Goal: Transaction & Acquisition: Purchase product/service

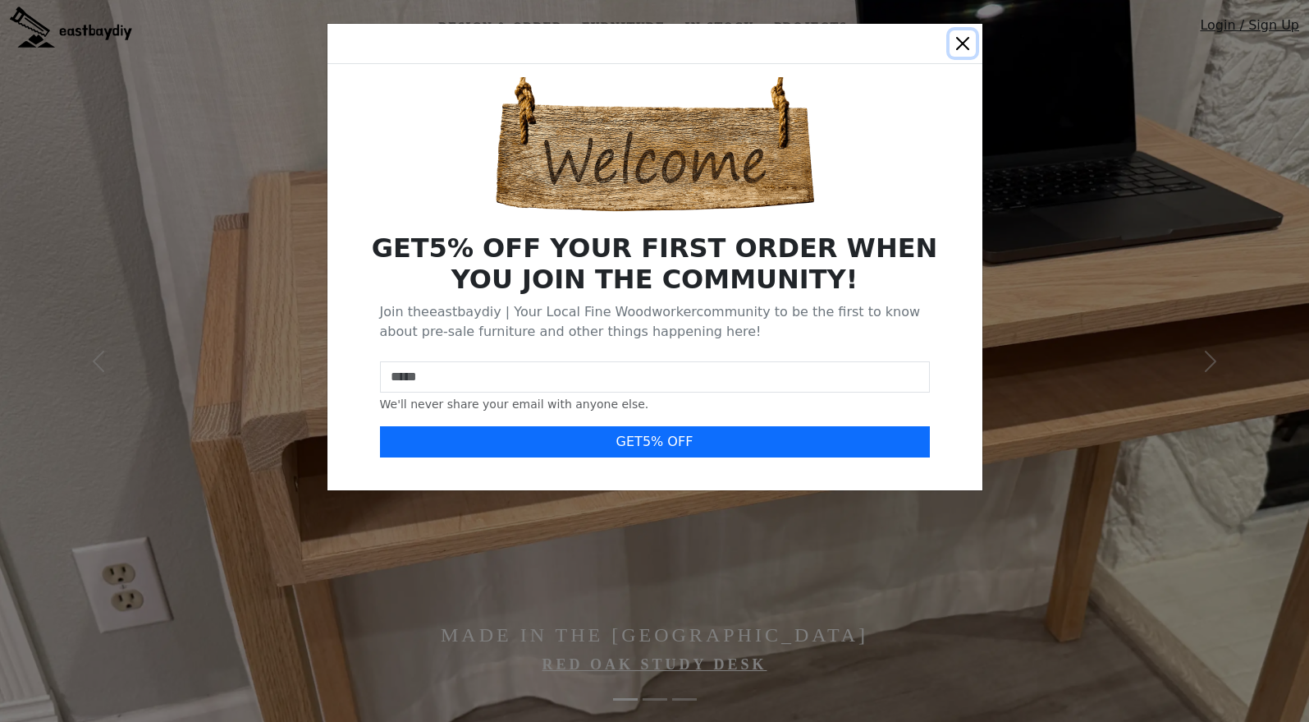
click at [962, 38] on button "Close" at bounding box center [963, 43] width 26 height 26
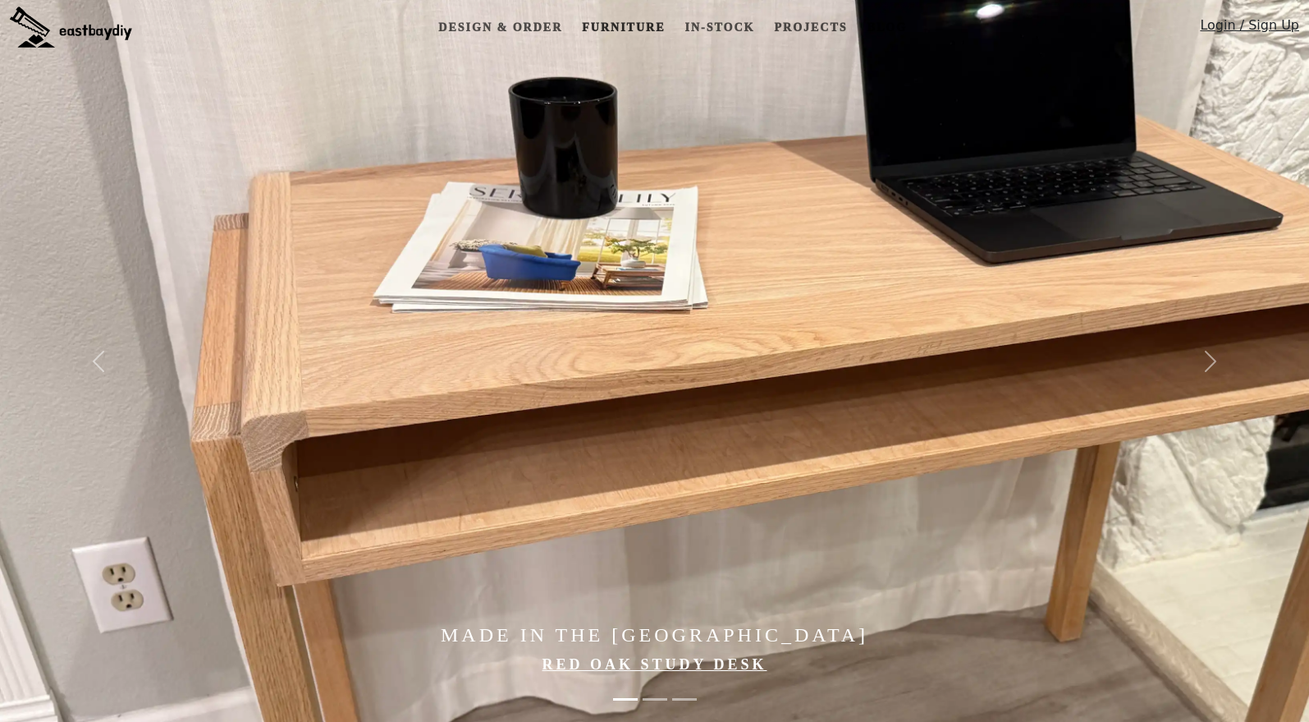
click at [616, 27] on link "Furniture" at bounding box center [623, 27] width 96 height 30
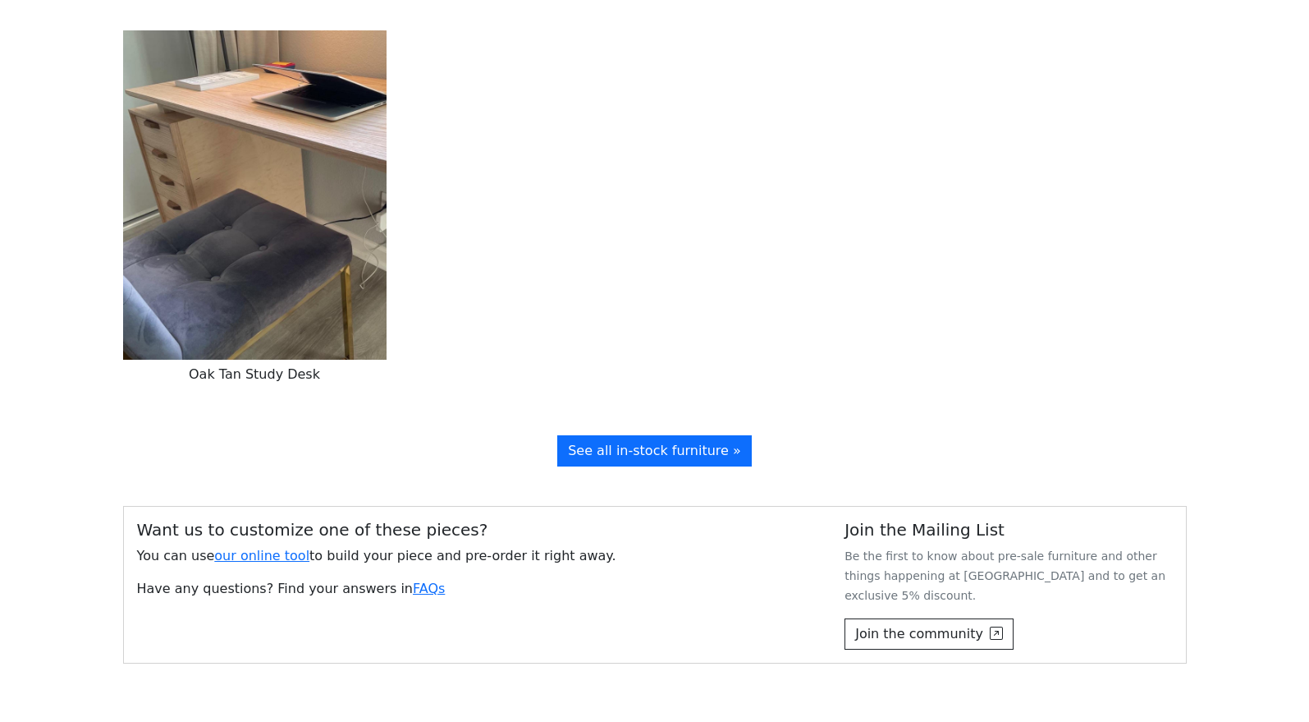
scroll to position [2696, 0]
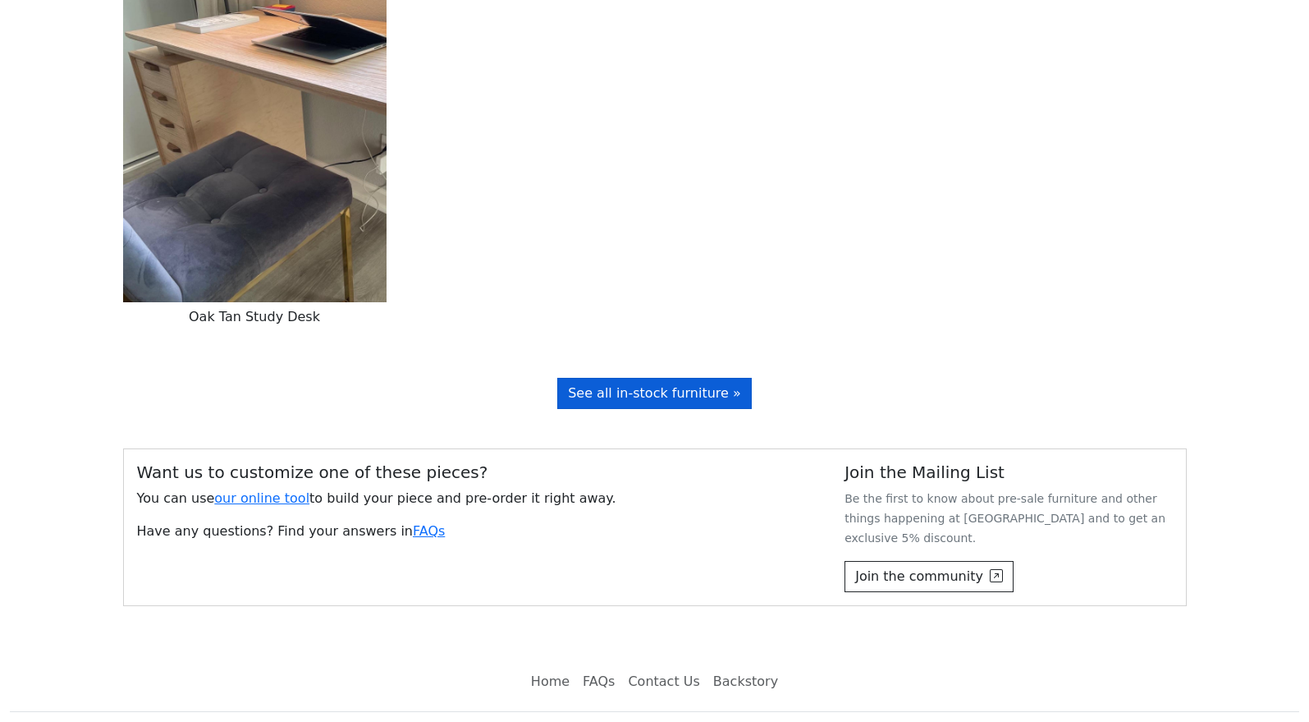
click at [651, 385] on span "See all in-stock furniture »" at bounding box center [654, 393] width 173 height 16
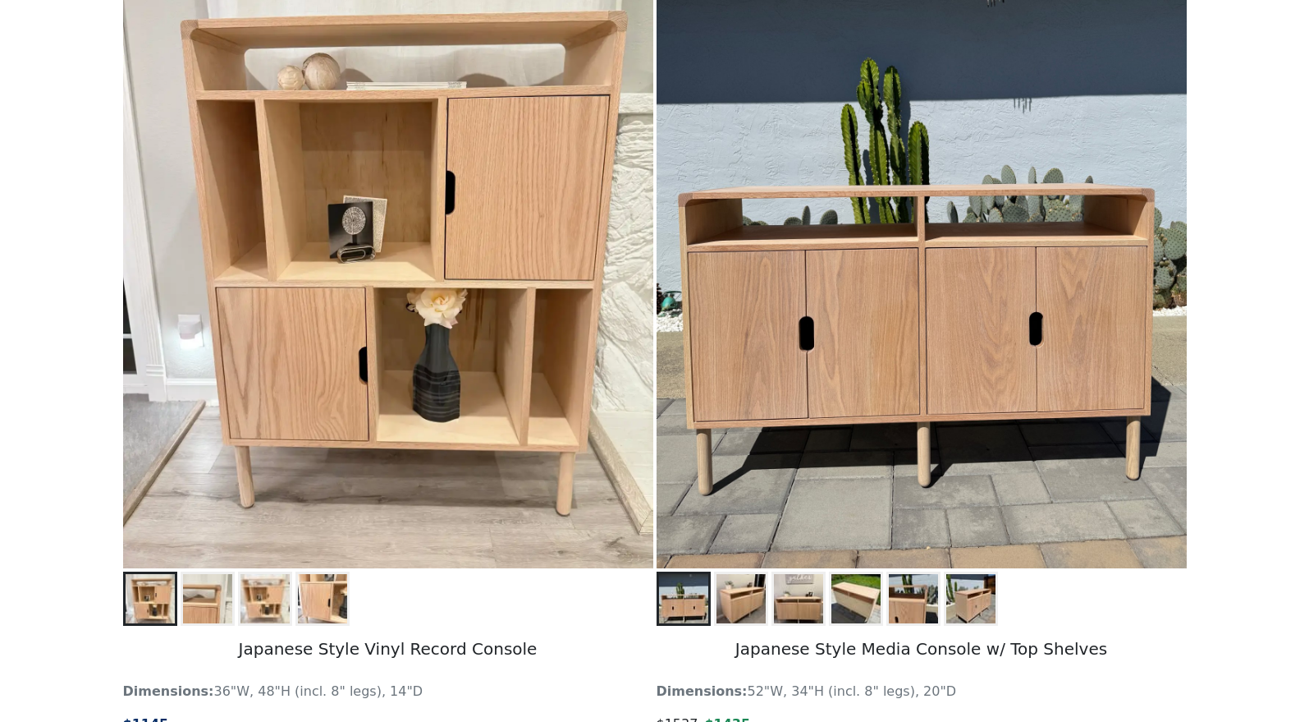
scroll to position [1327, 0]
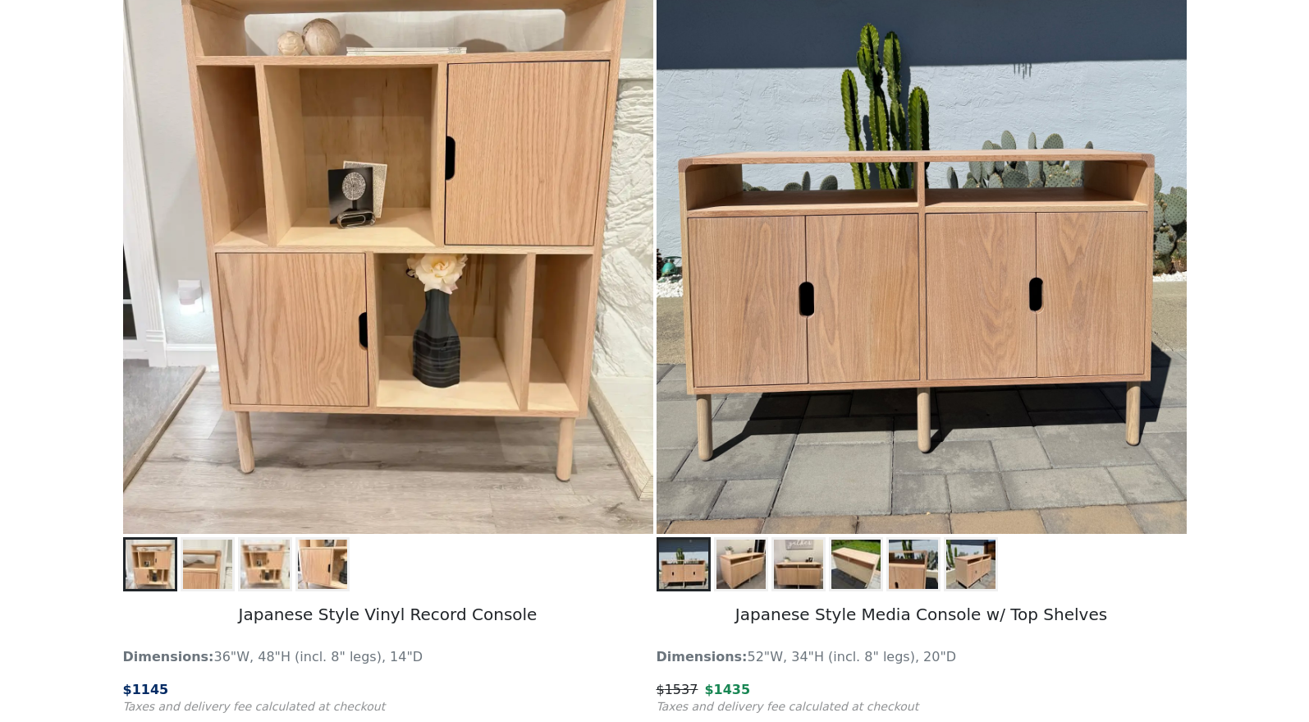
click at [838, 571] on img at bounding box center [856, 563] width 49 height 49
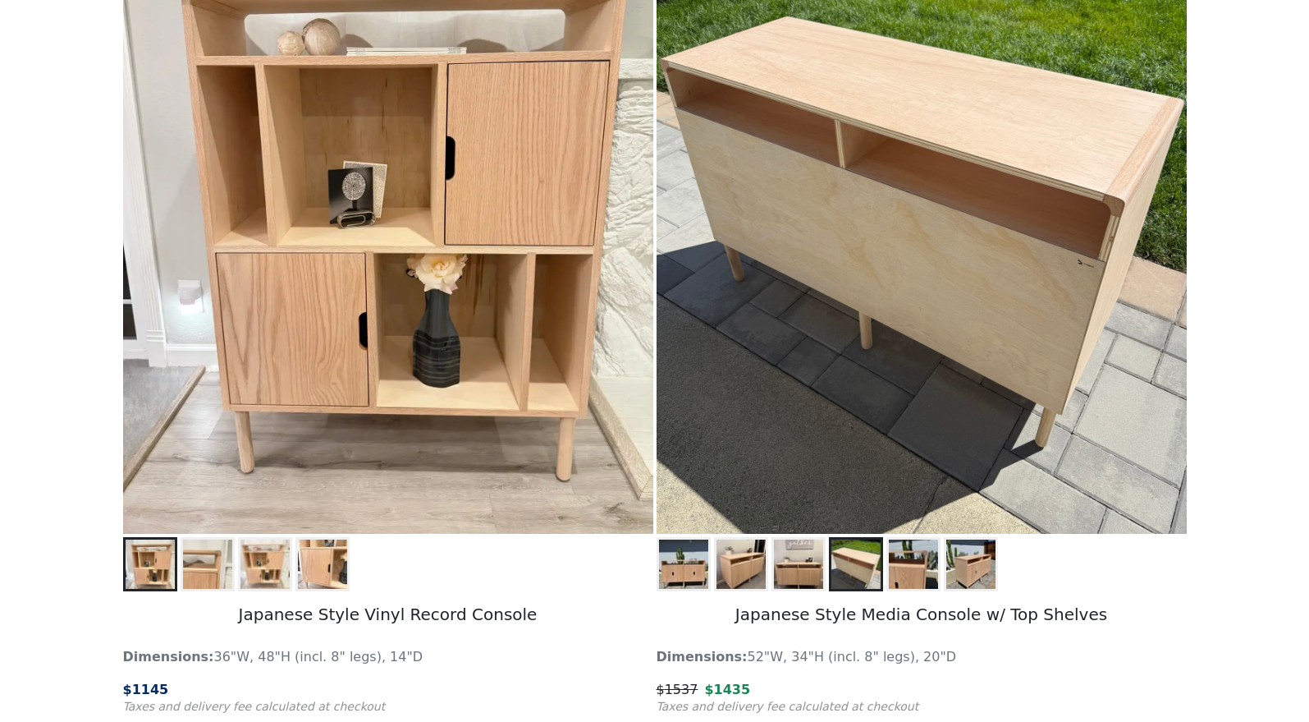
click at [814, 570] on img at bounding box center [798, 563] width 49 height 49
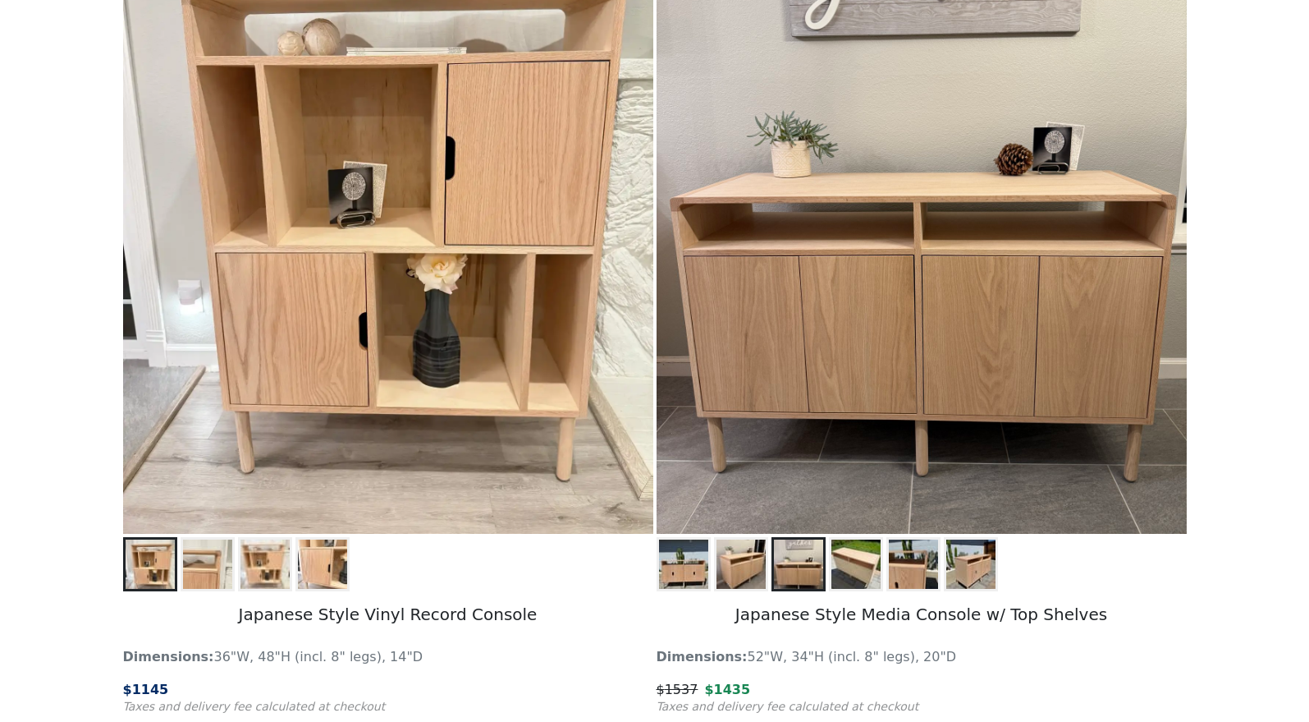
click at [757, 567] on img at bounding box center [741, 563] width 49 height 49
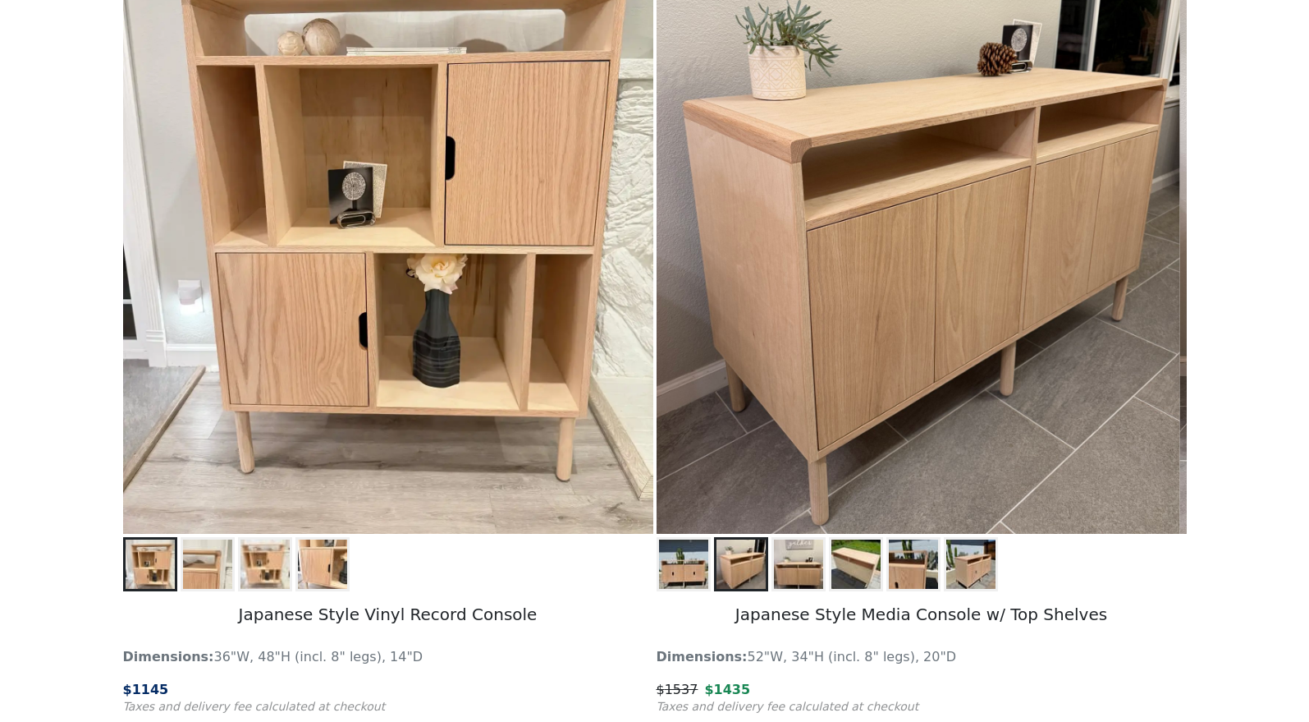
click at [862, 579] on img at bounding box center [856, 563] width 49 height 49
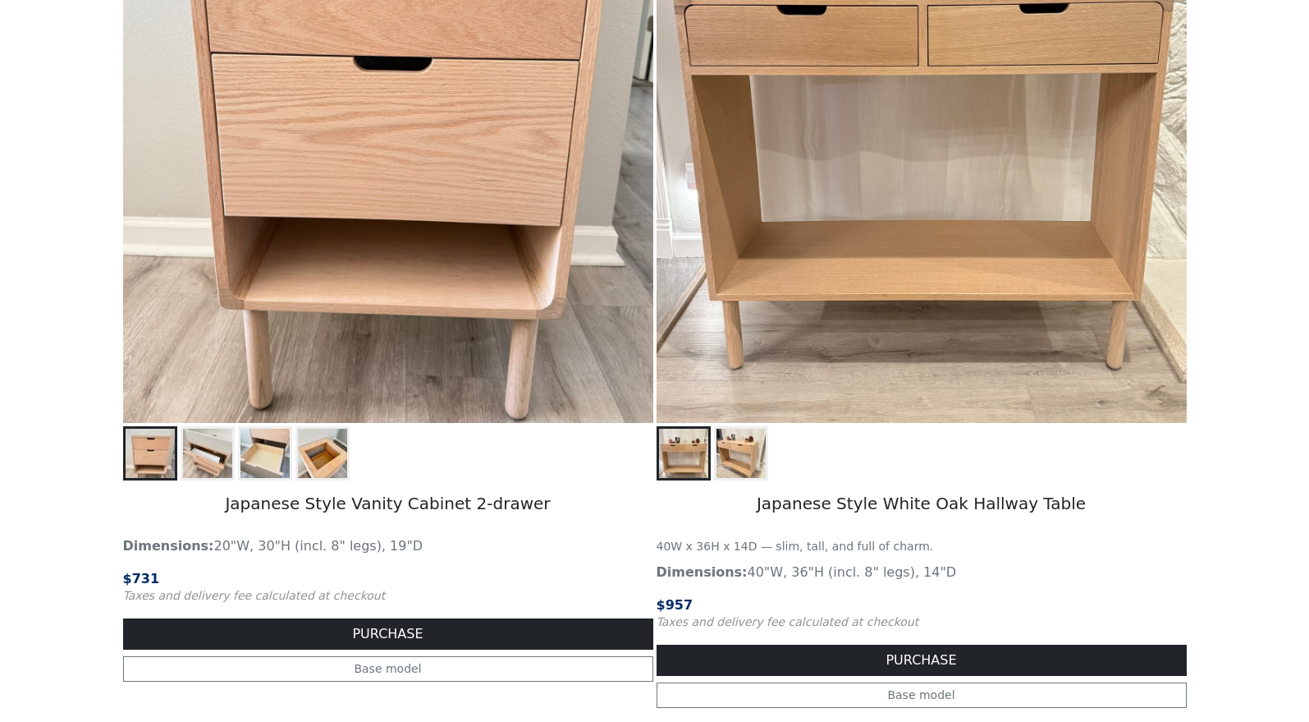
scroll to position [599, 0]
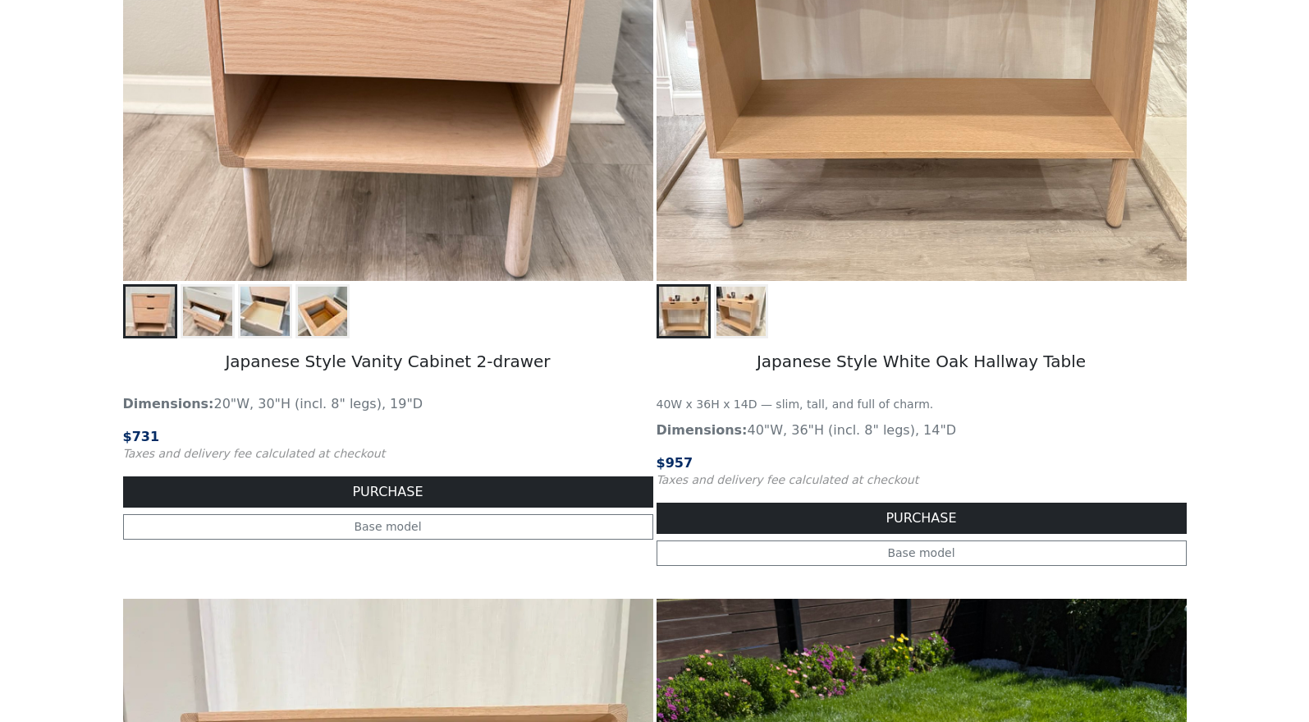
click at [348, 300] on button at bounding box center [323, 311] width 54 height 54
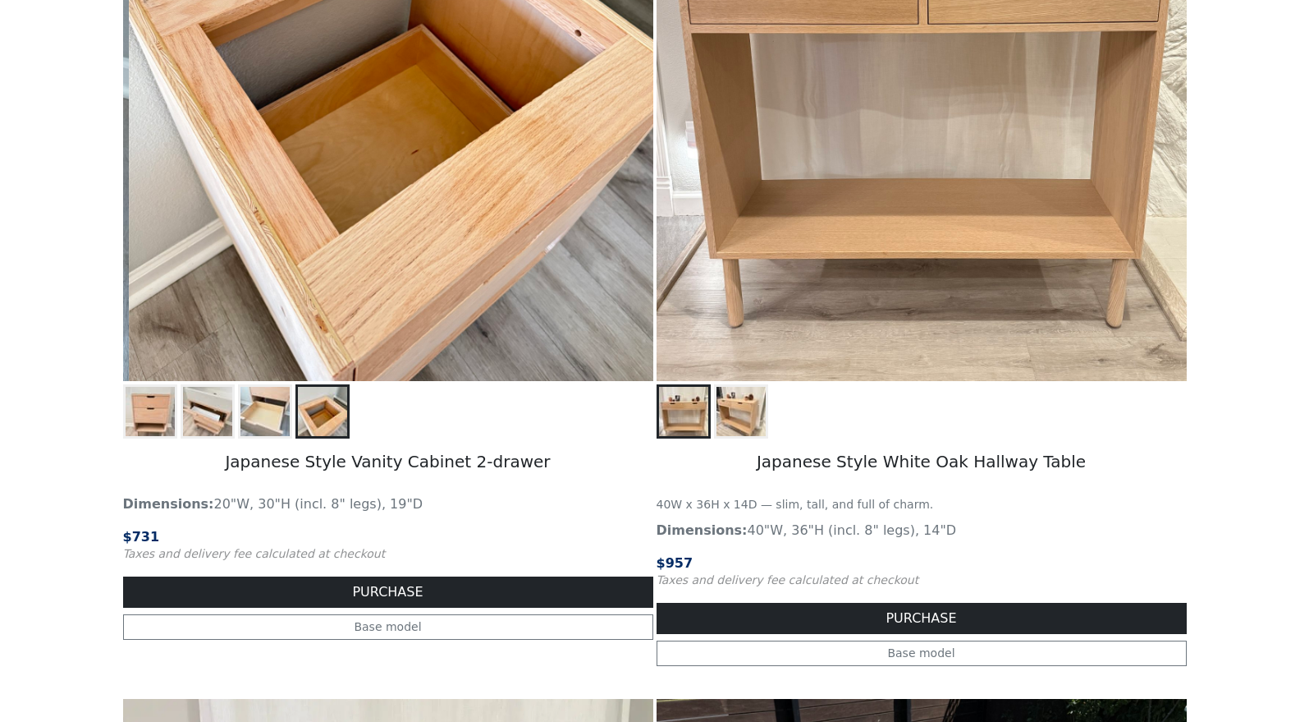
scroll to position [275, 0]
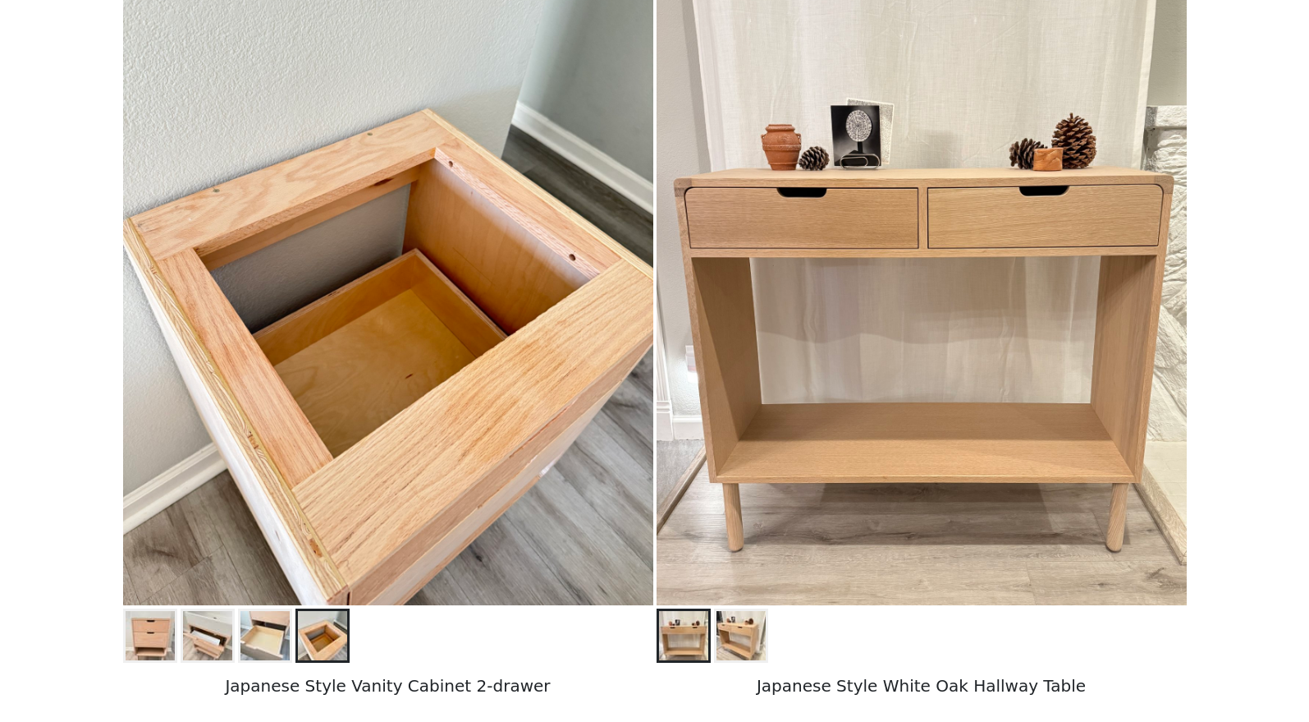
click at [262, 644] on img at bounding box center [265, 635] width 49 height 49
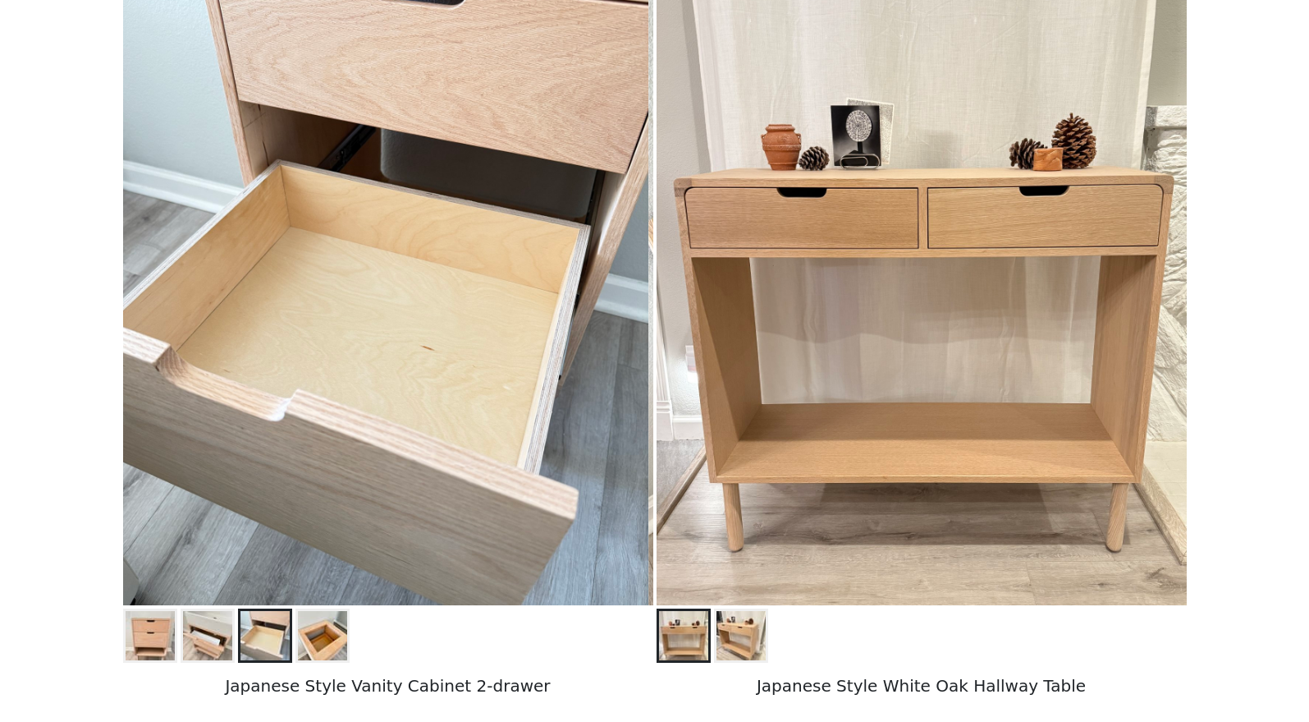
click at [159, 631] on img at bounding box center [150, 635] width 49 height 49
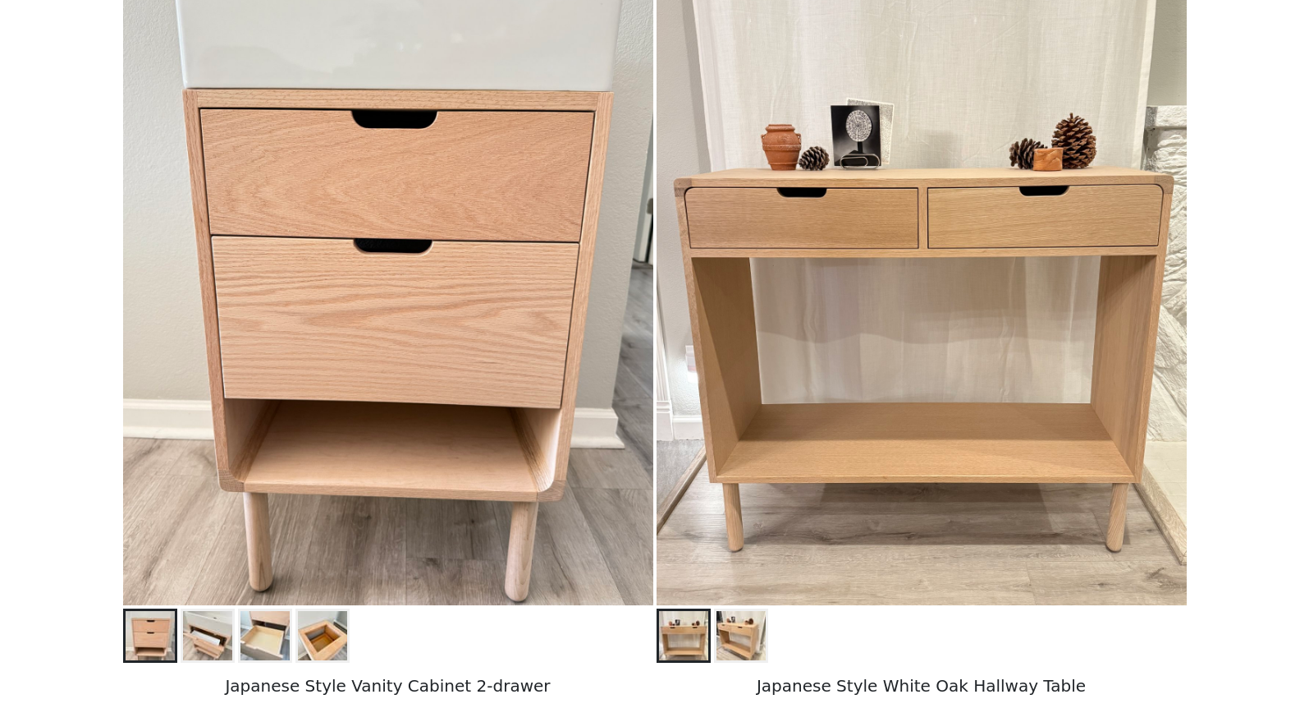
scroll to position [0, 0]
